Goal: Find specific page/section: Find specific page/section

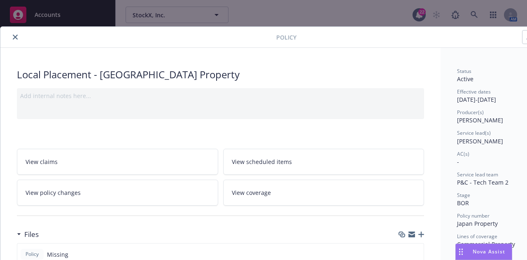
scroll to position [25, 0]
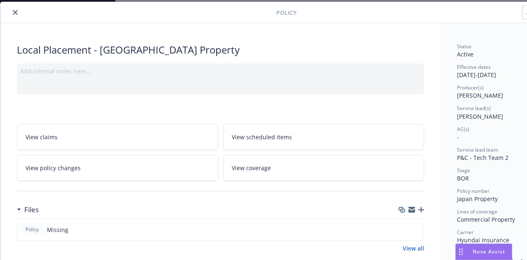
click at [19, 14] on button "close" at bounding box center [15, 12] width 10 height 10
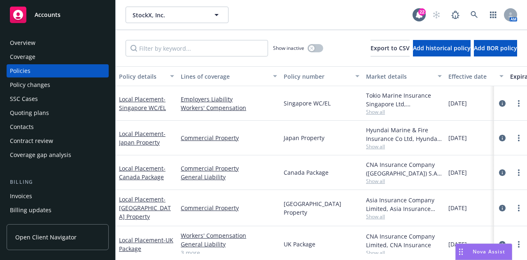
click at [78, 42] on div "Overview" at bounding box center [58, 42] width 96 height 13
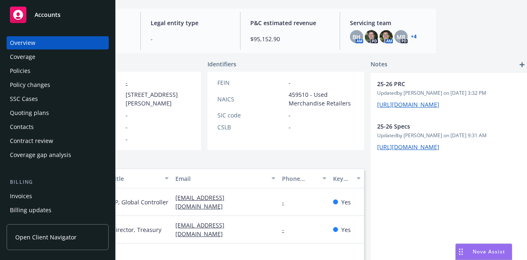
scroll to position [78, 87]
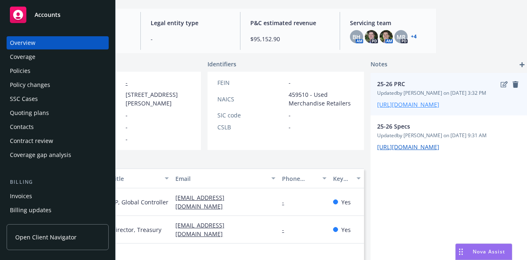
click at [399, 108] on link "[URL][DOMAIN_NAME]" at bounding box center [408, 104] width 62 height 8
